Goal: Obtain resource: Obtain resource

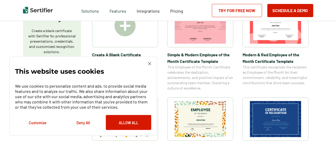
scroll to position [132, 0]
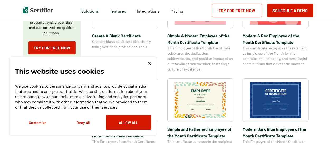
click at [203, 104] on img at bounding box center [200, 100] width 51 height 36
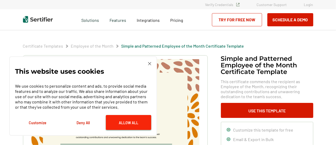
click at [122, 124] on button "Allow All" at bounding box center [128, 122] width 45 height 15
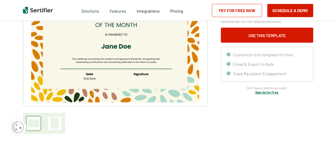
scroll to position [79, 0]
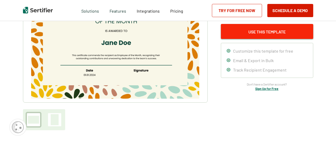
click at [238, 38] on button "Use This Template" at bounding box center [267, 31] width 92 height 15
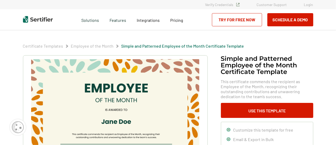
scroll to position [26, 0]
